Goal: Transaction & Acquisition: Obtain resource

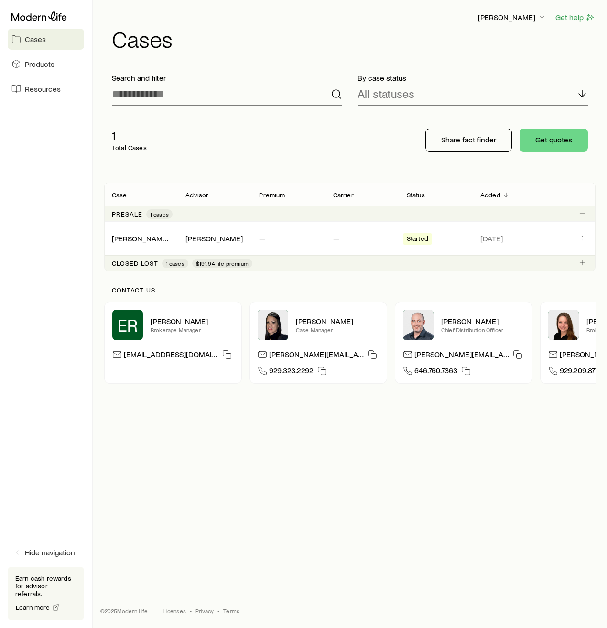
click at [138, 264] on p "Closed lost" at bounding box center [135, 263] width 46 height 8
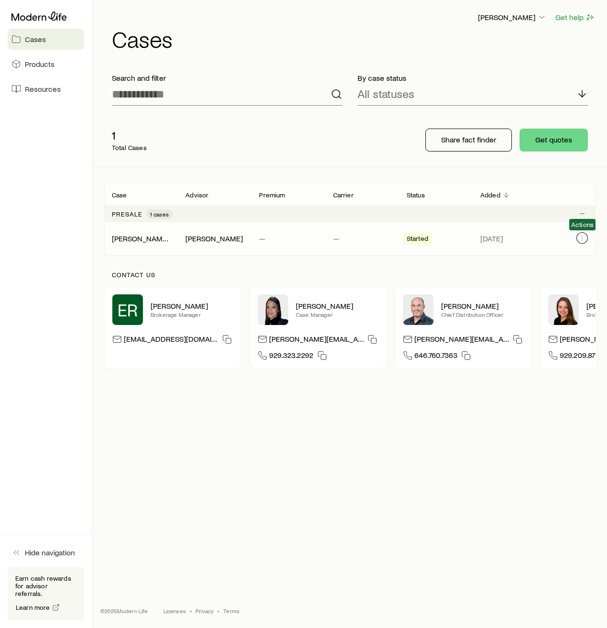
click at [585, 237] on icon "Client cases" at bounding box center [582, 238] width 8 height 8
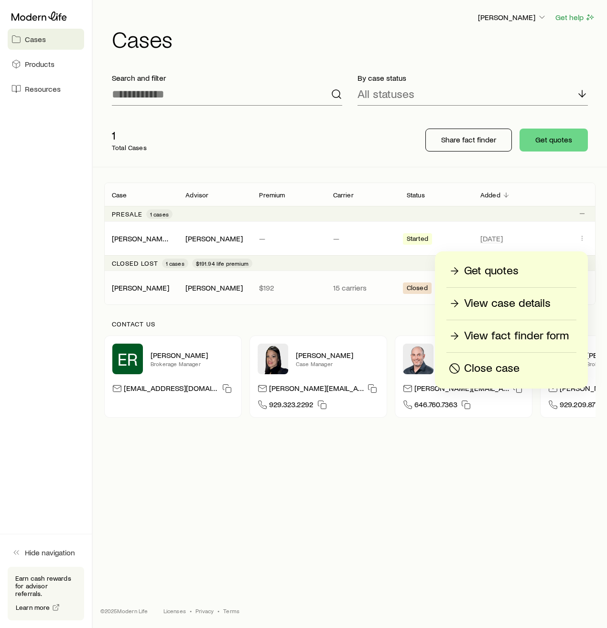
click at [361, 290] on p "15 carriers" at bounding box center [362, 288] width 58 height 10
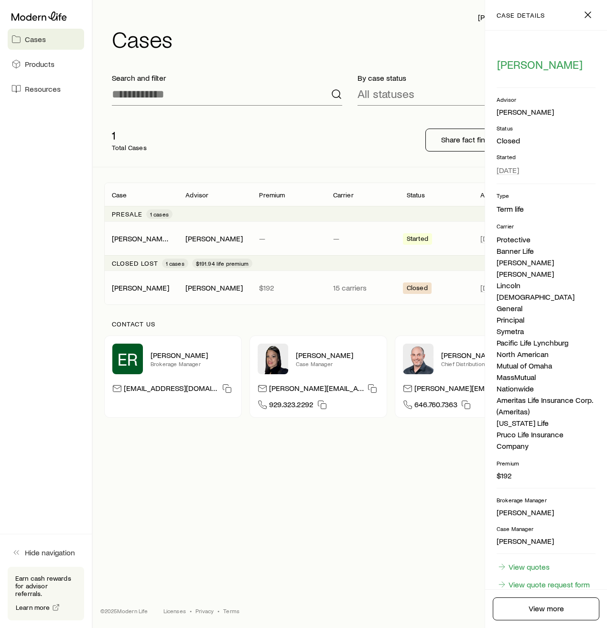
click at [346, 239] on p "—" at bounding box center [362, 239] width 58 height 10
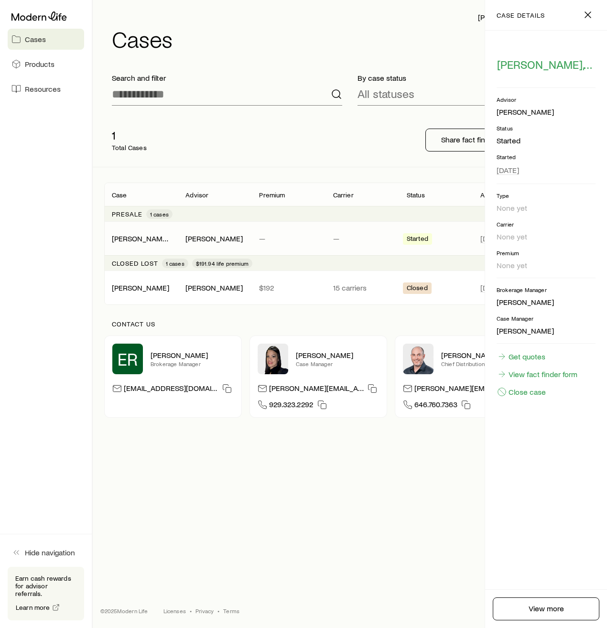
click at [348, 239] on p "—" at bounding box center [362, 239] width 58 height 10
click at [588, 18] on icon "button" at bounding box center [587, 14] width 11 height 11
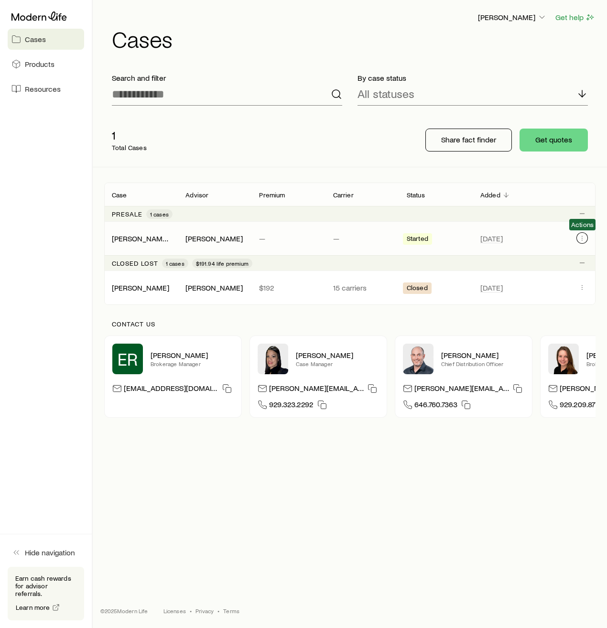
click at [585, 239] on icon "Client cases" at bounding box center [582, 238] width 8 height 8
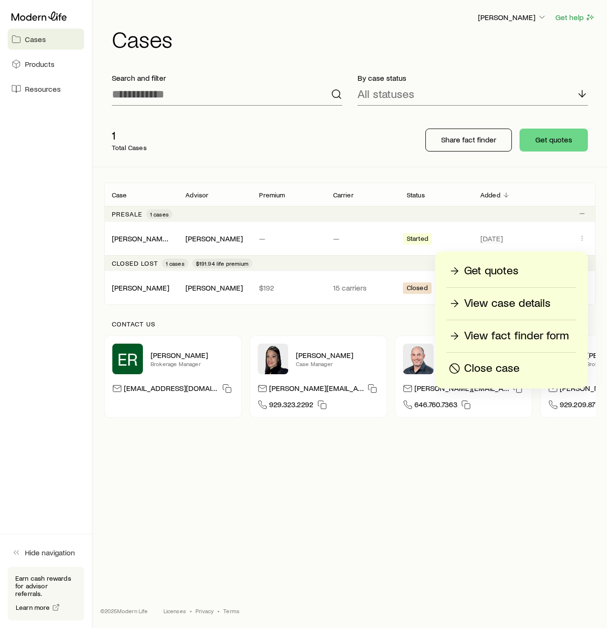
click at [492, 275] on p "Get quotes" at bounding box center [491, 270] width 54 height 15
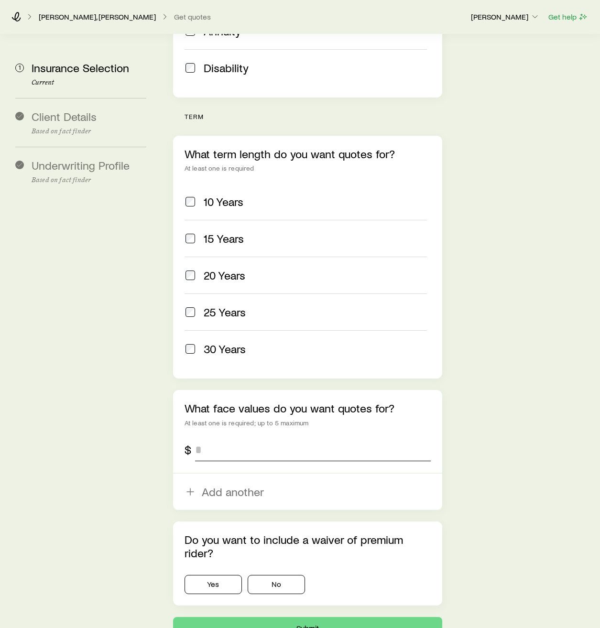
scroll to position [382, 0]
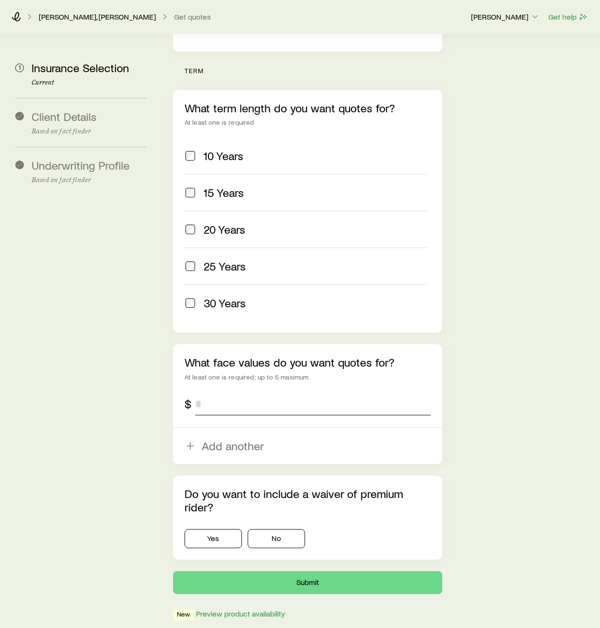
click at [234, 392] on input "tel" at bounding box center [313, 403] width 236 height 23
type input "*******"
click at [267, 529] on button "No" at bounding box center [276, 538] width 57 height 19
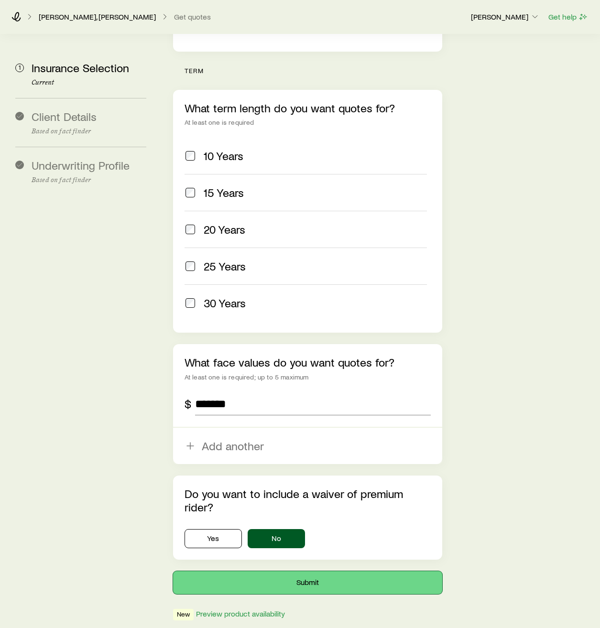
click at [330, 571] on button "Submit" at bounding box center [307, 582] width 269 height 23
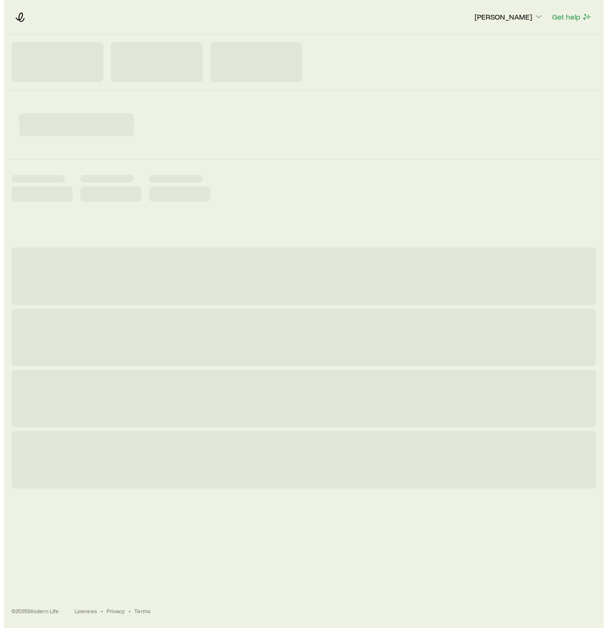
scroll to position [0, 0]
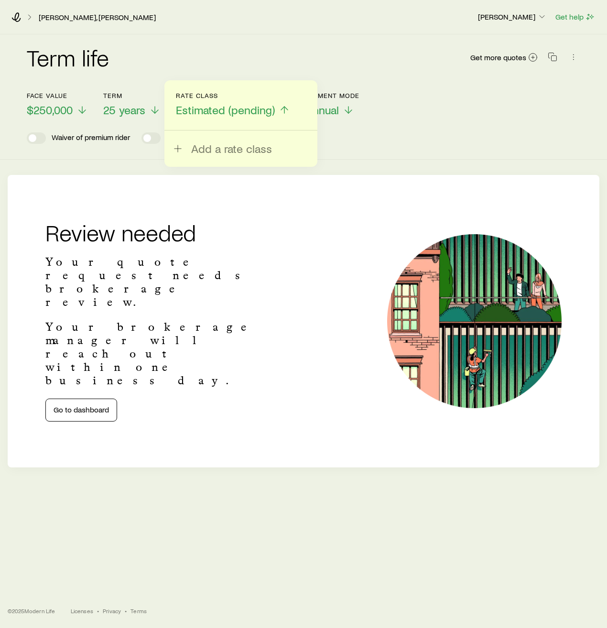
click at [242, 242] on h2 "Review needed" at bounding box center [151, 232] width 212 height 23
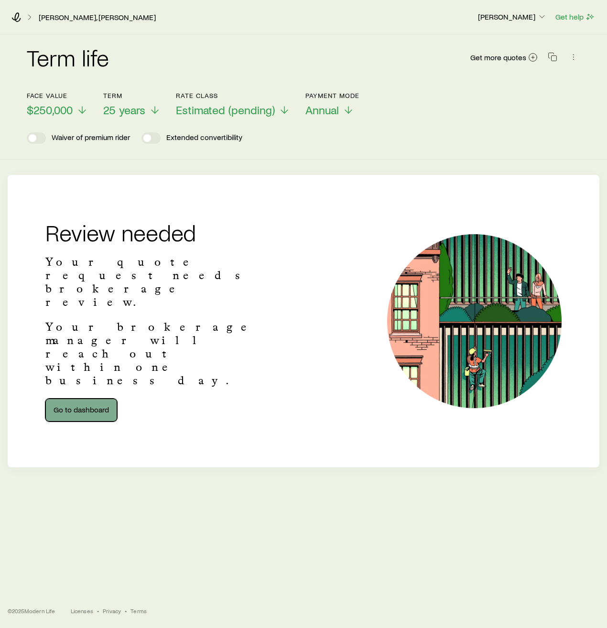
click at [88, 399] on link "Go to dashboard" at bounding box center [81, 410] width 72 height 23
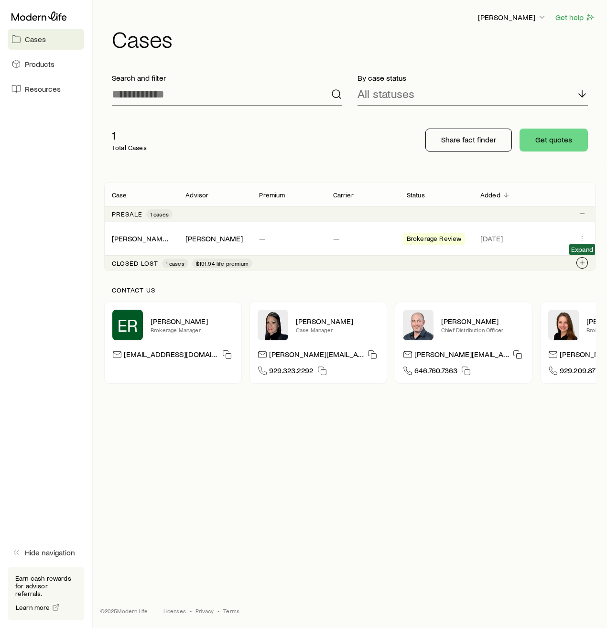
click at [583, 264] on icon "Client cases" at bounding box center [582, 263] width 8 height 8
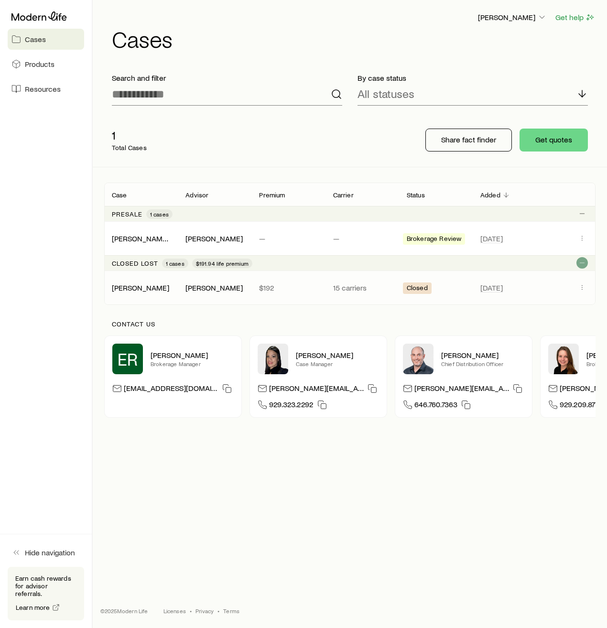
click at [416, 289] on span "Closed" at bounding box center [417, 289] width 21 height 10
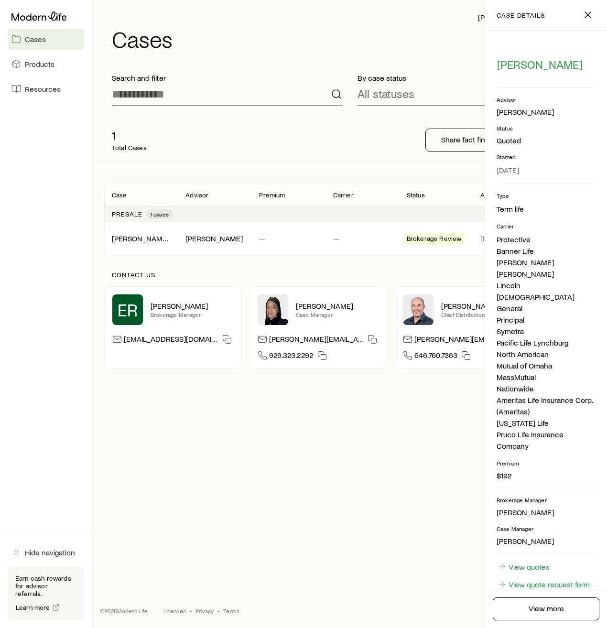
click at [350, 491] on div "[PERSON_NAME] Get help Cases Search and filter By case status All statuses 1 To…" at bounding box center [350, 281] width 514 height 563
click at [313, 140] on div "1 Total Cases" at bounding box center [257, 140] width 306 height 38
click at [586, 16] on line "button" at bounding box center [588, 15] width 6 height 6
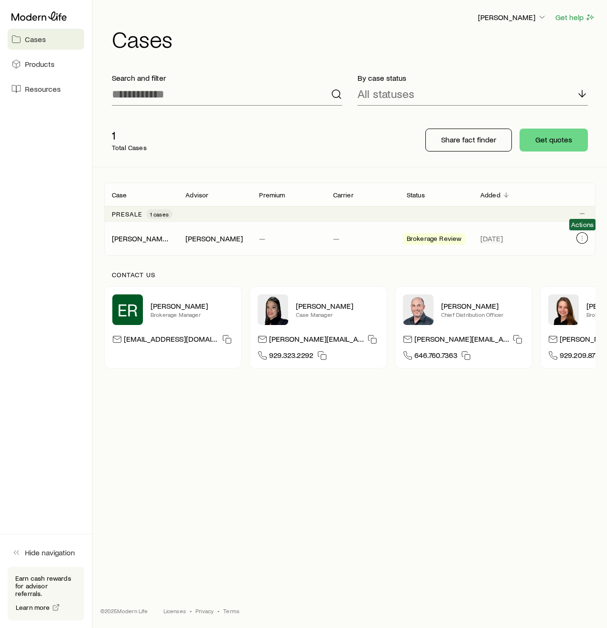
click at [584, 241] on icon "Client cases" at bounding box center [582, 238] width 8 height 8
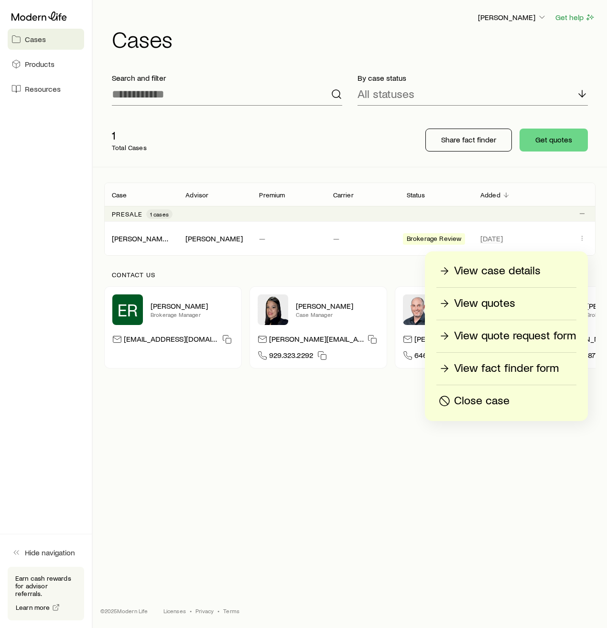
drag, startPoint x: 336, startPoint y: 144, endPoint x: 331, endPoint y: 139, distance: 7.5
click at [336, 144] on div "1 Total Cases" at bounding box center [257, 140] width 306 height 38
